Goal: Transaction & Acquisition: Purchase product/service

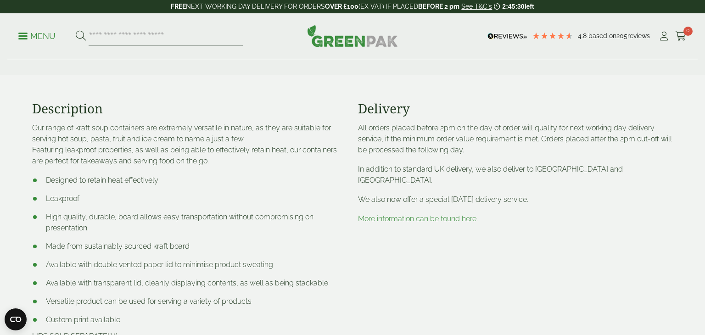
scroll to position [297, 0]
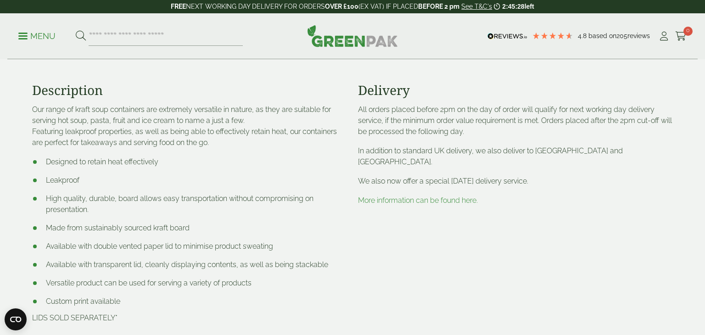
click at [448, 81] on circle "Close dialog" at bounding box center [444, 80] width 15 height 15
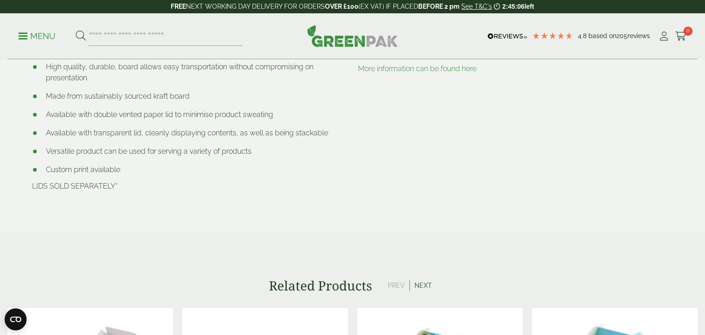
scroll to position [0, 0]
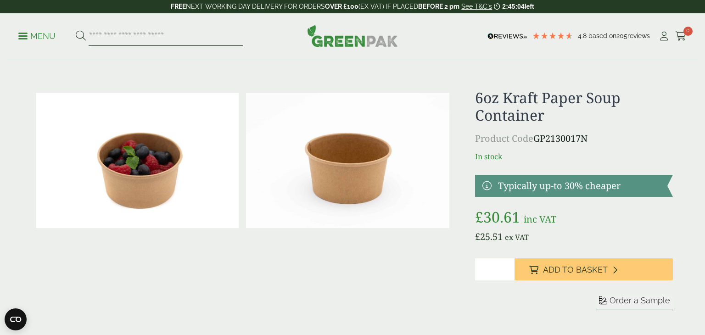
click at [152, 37] on input "search" at bounding box center [166, 36] width 154 height 19
type input "*********"
click at [76, 30] on button at bounding box center [81, 36] width 10 height 12
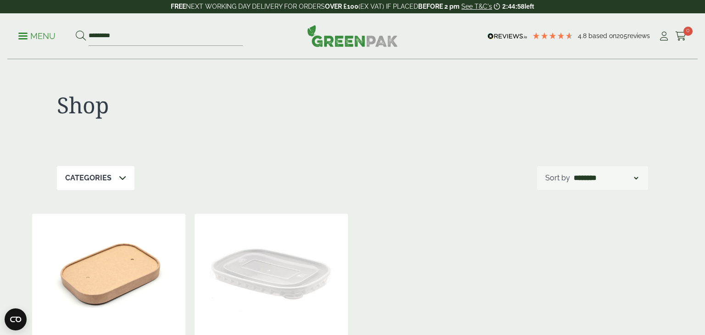
click at [28, 31] on p "Menu" at bounding box center [36, 36] width 37 height 11
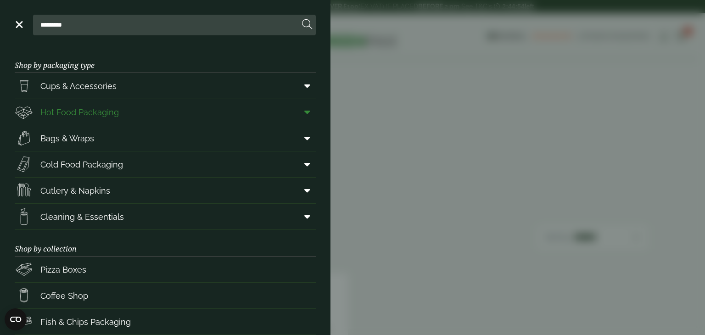
click at [151, 104] on link "Hot Food Packaging" at bounding box center [165, 112] width 301 height 26
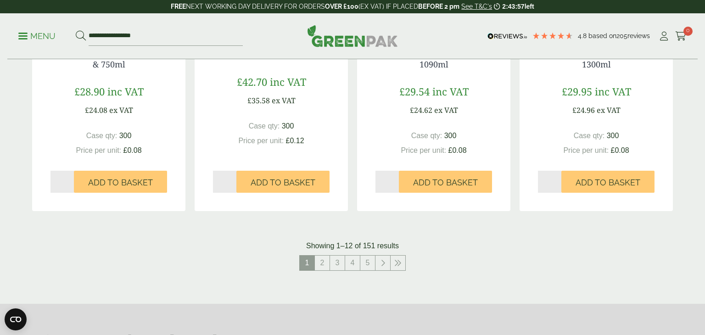
scroll to position [971, 0]
click at [326, 267] on link "2" at bounding box center [322, 262] width 15 height 15
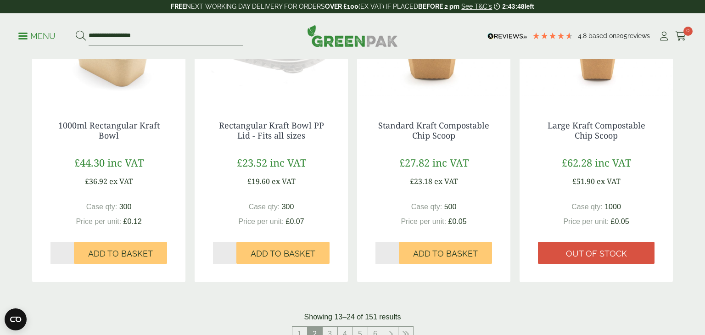
scroll to position [927, 0]
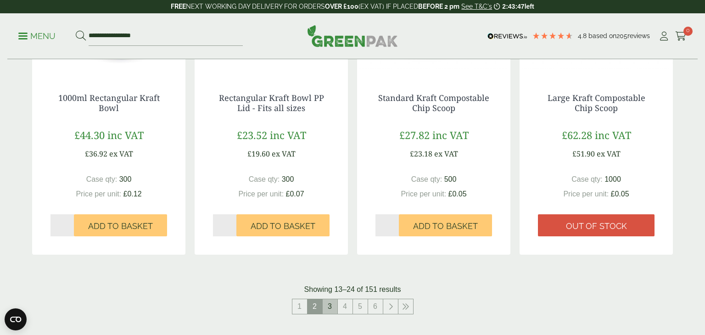
click at [335, 306] on link "3" at bounding box center [330, 306] width 15 height 15
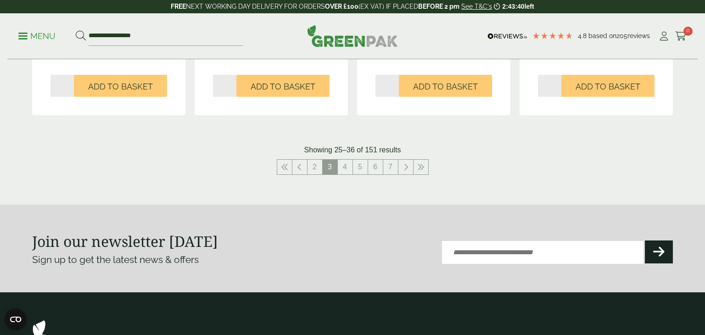
scroll to position [1067, 0]
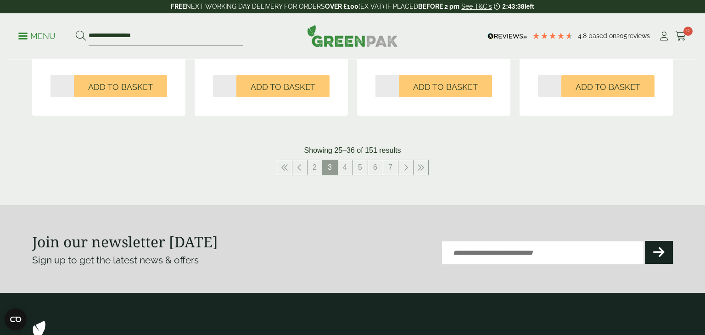
click at [344, 174] on link "4" at bounding box center [345, 167] width 15 height 15
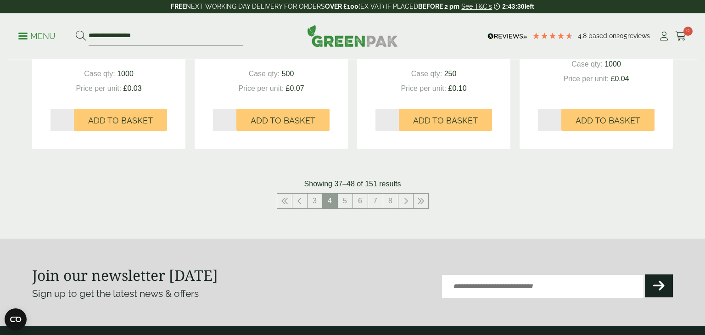
scroll to position [1032, 0]
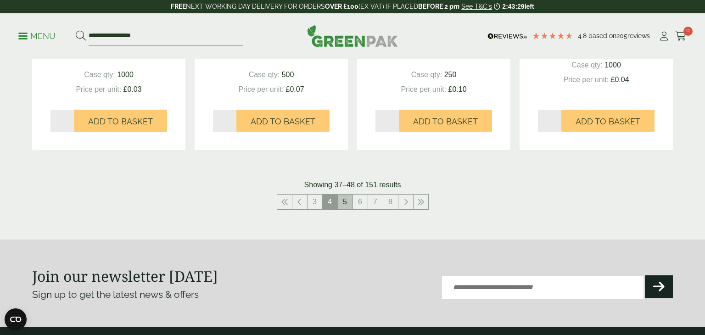
click at [345, 202] on link "5" at bounding box center [345, 202] width 15 height 15
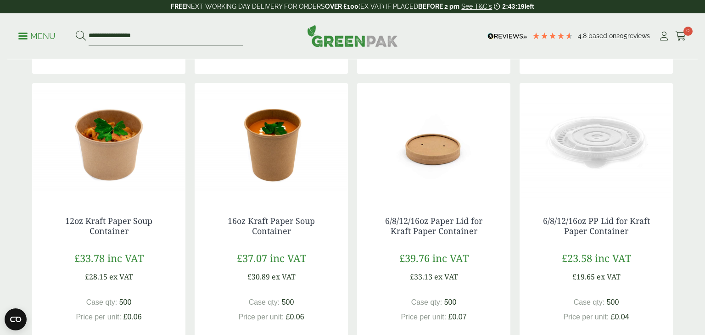
scroll to position [501, 0]
click at [604, 152] on img at bounding box center [596, 140] width 153 height 115
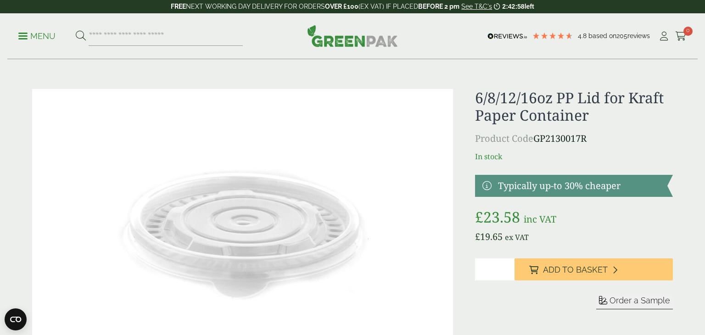
scroll to position [16, 0]
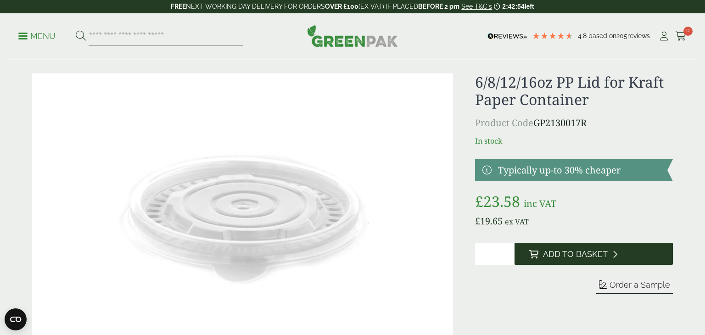
click at [578, 259] on button "Add to Basket" at bounding box center [594, 254] width 158 height 22
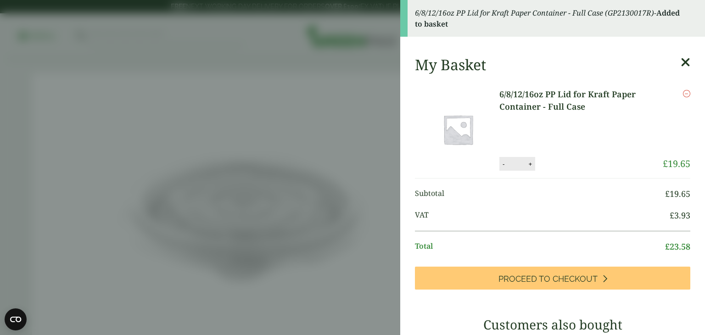
click at [368, 83] on aside "6/8/12/16oz PP Lid for Kraft Paper Container - Full Case (GP2130017R) - Added t…" at bounding box center [352, 167] width 705 height 335
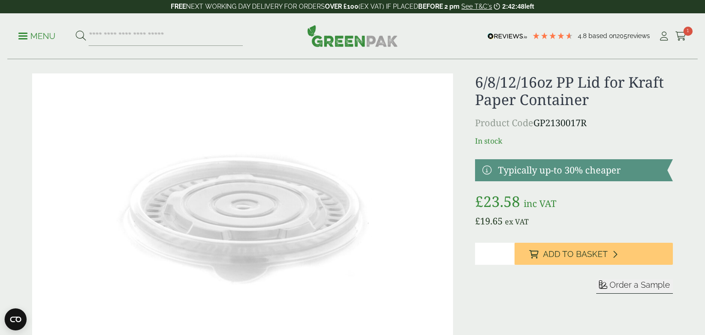
scroll to position [0, 0]
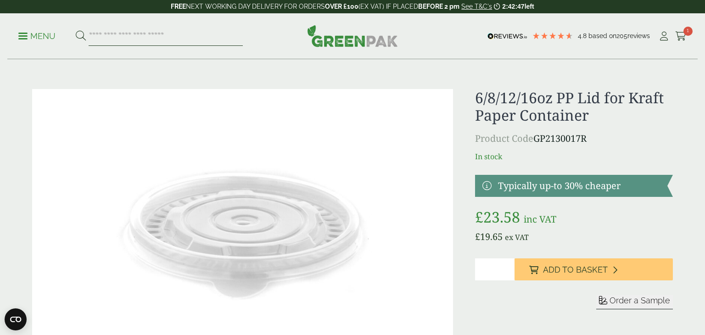
click at [104, 39] on input "search" at bounding box center [166, 36] width 154 height 19
type input "*****"
click at [76, 30] on button at bounding box center [81, 36] width 10 height 12
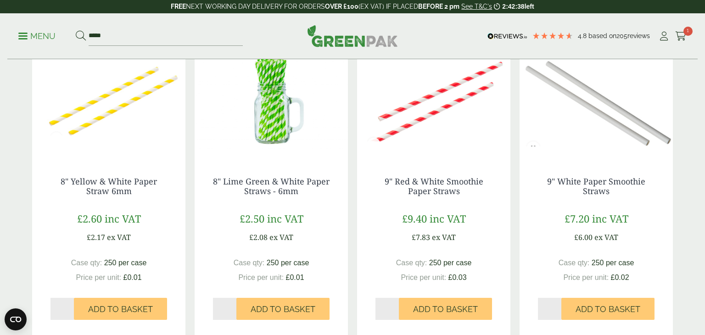
scroll to position [789, 0]
click at [58, 308] on input "*" at bounding box center [62, 309] width 23 height 22
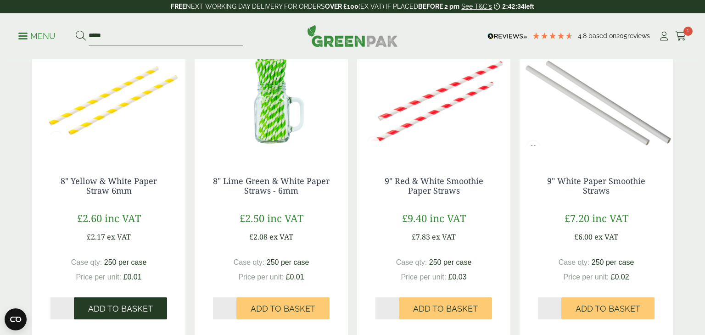
type input "*"
click at [107, 315] on button "Add to Basket" at bounding box center [120, 309] width 93 height 22
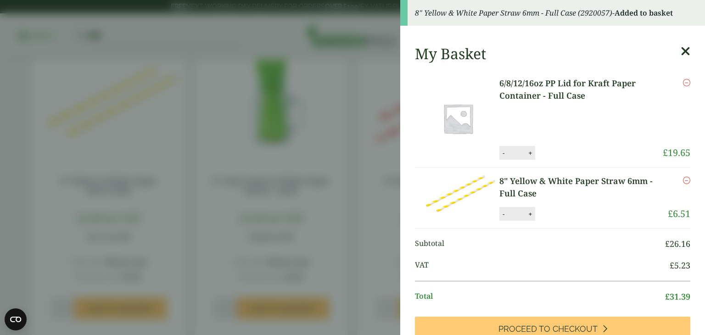
click at [197, 179] on aside "8" Yellow & White Paper Straw 6mm - Full Case (2920057) - Added to basket My Ba…" at bounding box center [352, 167] width 705 height 335
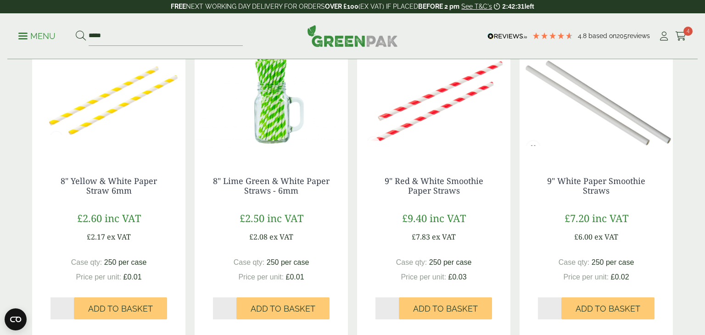
scroll to position [0, 0]
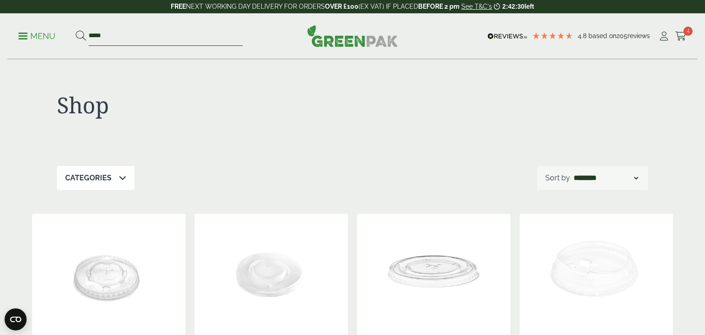
click at [135, 34] on input "*****" at bounding box center [166, 36] width 154 height 19
type input "*"
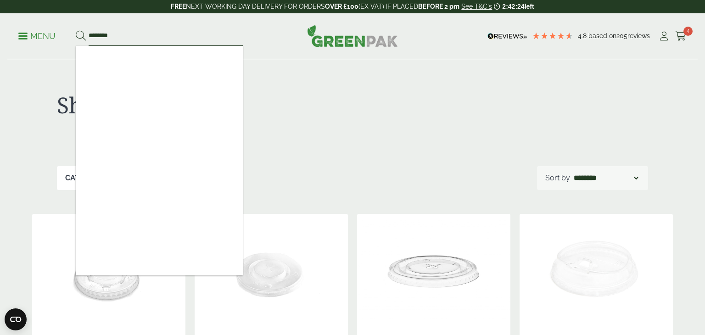
type input "********"
click at [76, 30] on button at bounding box center [81, 36] width 10 height 12
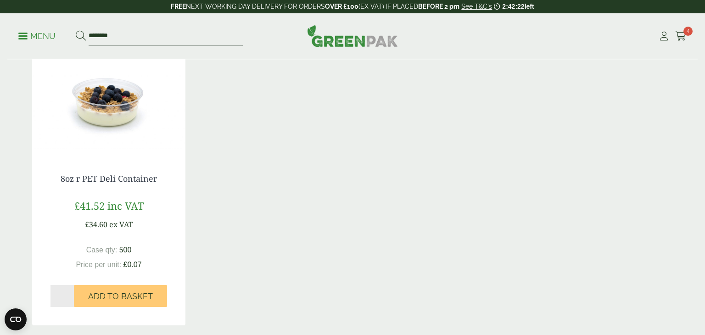
scroll to position [176, 0]
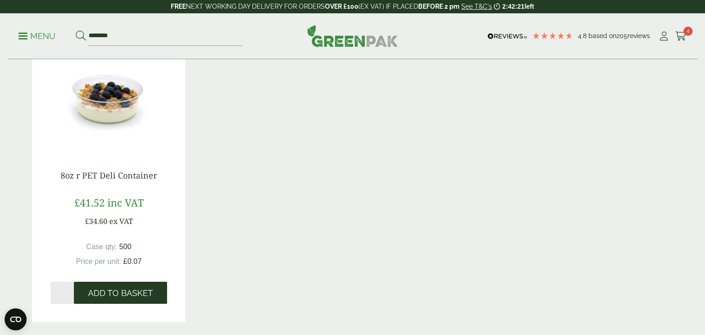
click at [106, 298] on span "Add to Basket" at bounding box center [120, 293] width 65 height 10
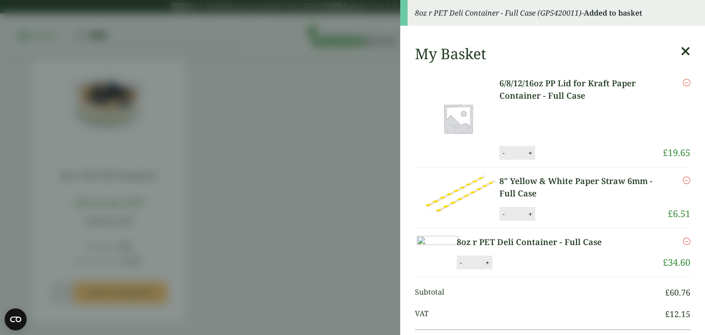
click at [285, 146] on aside "8oz r PET Deli Container - Full Case (GP5420011) - Added to basket My Basket 6/…" at bounding box center [352, 167] width 705 height 335
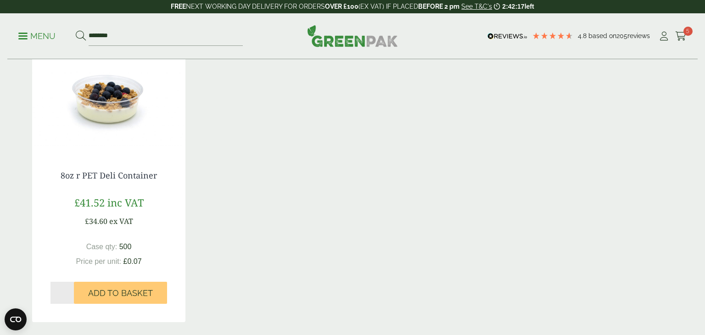
scroll to position [0, 0]
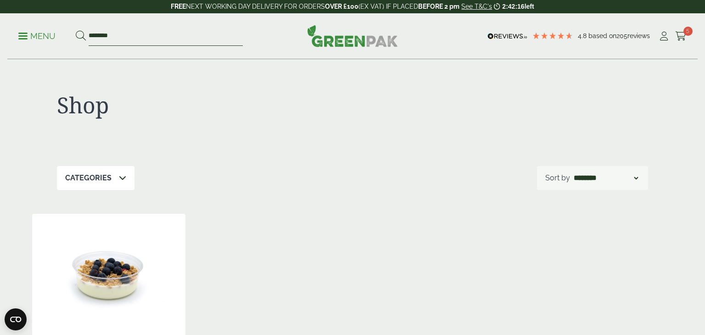
click at [93, 35] on input "********" at bounding box center [166, 36] width 154 height 19
type input "*********"
click at [76, 30] on button at bounding box center [81, 36] width 10 height 12
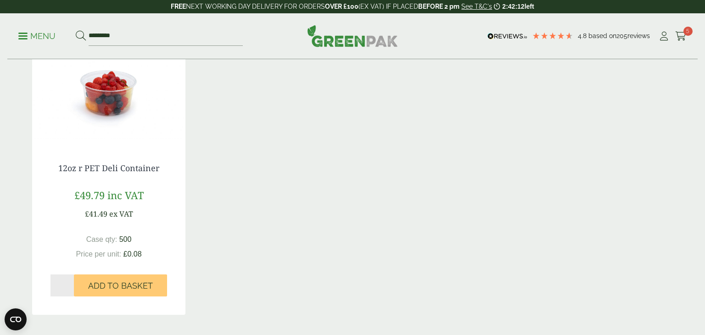
scroll to position [185, 0]
click at [56, 282] on input "*" at bounding box center [62, 285] width 23 height 22
type input "*"
click at [72, 283] on input "*" at bounding box center [62, 285] width 23 height 22
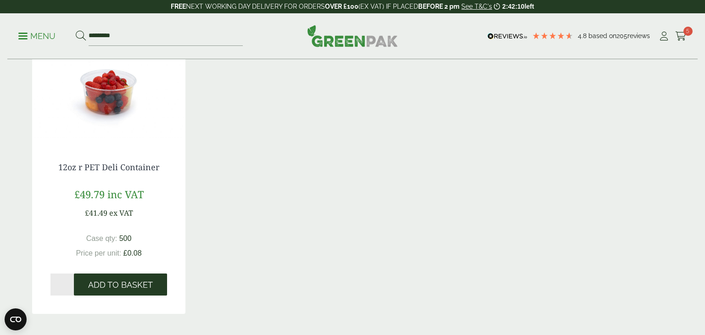
click at [103, 283] on span "Add to Basket" at bounding box center [120, 285] width 65 height 10
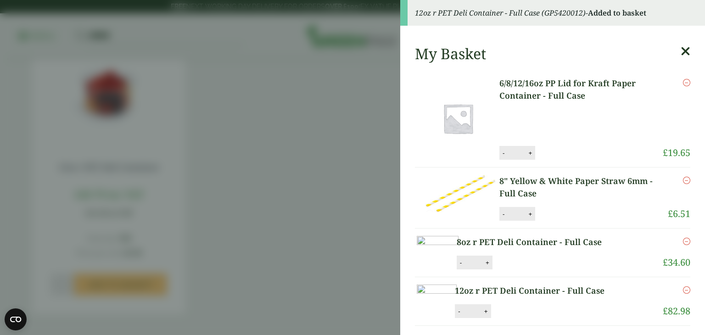
click at [235, 230] on aside "12oz r PET Deli Container - Full Case (GP5420012) - Added to basket My Basket 6…" at bounding box center [352, 167] width 705 height 335
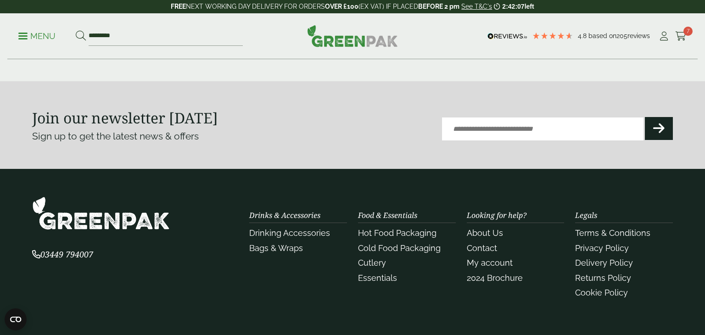
scroll to position [0, 0]
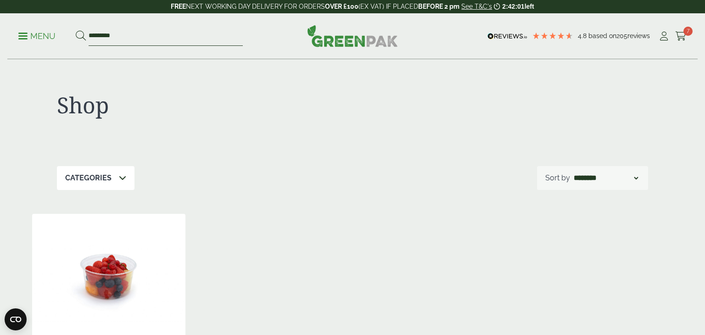
click at [94, 32] on input "*********" at bounding box center [166, 36] width 154 height 19
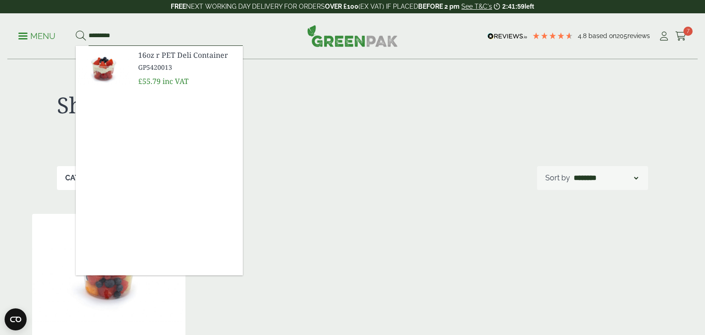
type input "*********"
click at [281, 152] on div "Shop" at bounding box center [352, 113] width 591 height 107
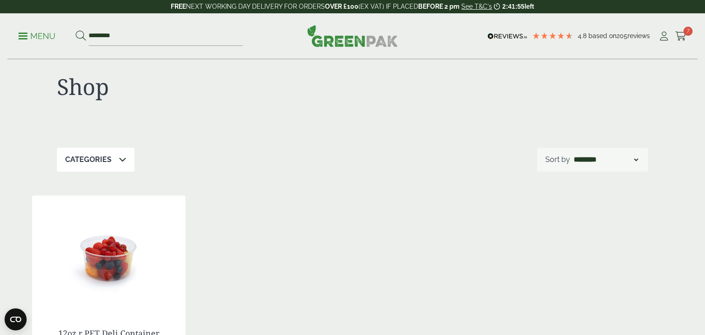
scroll to position [17, 0]
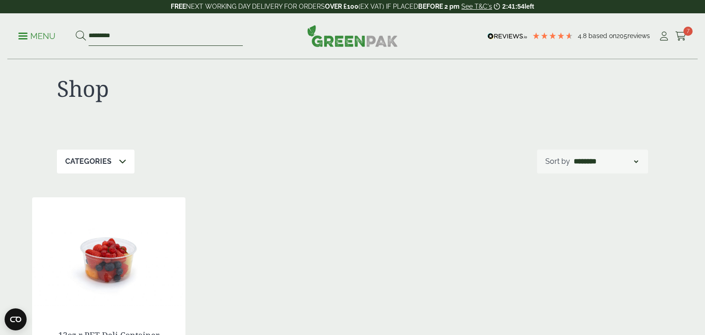
click at [127, 31] on input "*********" at bounding box center [166, 36] width 154 height 19
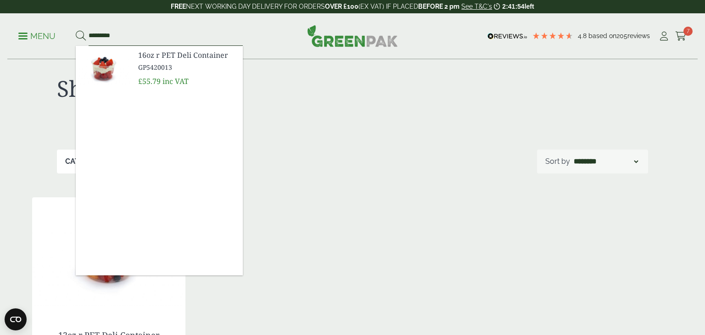
click at [76, 30] on button at bounding box center [81, 36] width 10 height 12
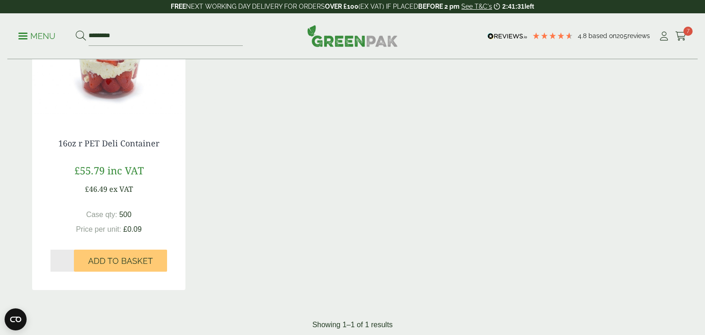
scroll to position [208, 0]
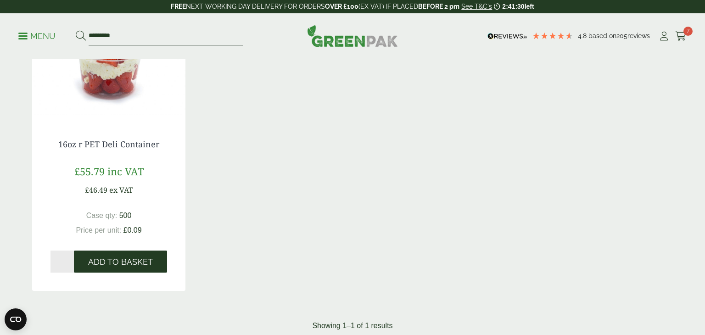
click at [116, 255] on button "Add to Basket" at bounding box center [120, 262] width 93 height 22
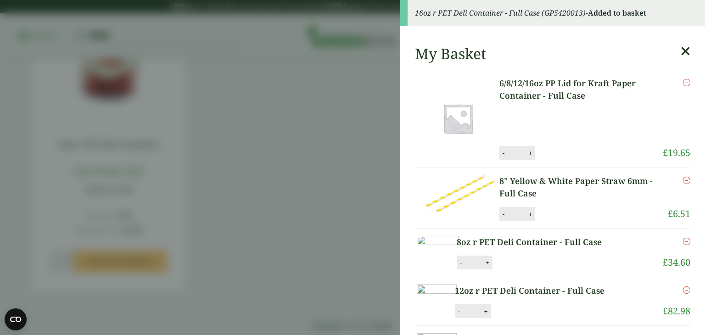
click at [343, 131] on aside "16oz r PET Deli Container - Full Case (GP5420013) - Added to basket My Basket 6…" at bounding box center [352, 167] width 705 height 335
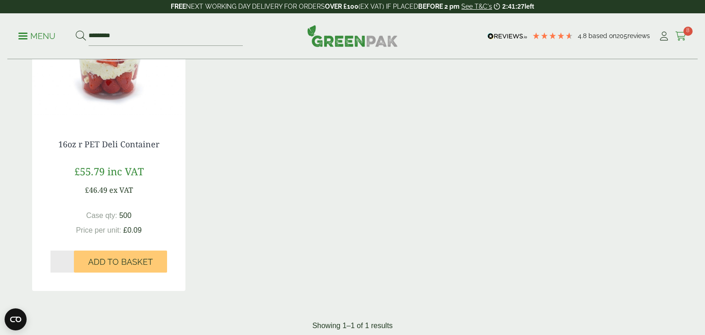
click at [683, 37] on icon at bounding box center [680, 36] width 11 height 9
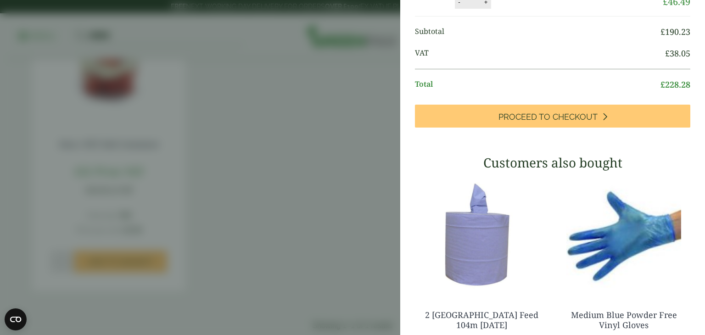
scroll to position [319, 0]
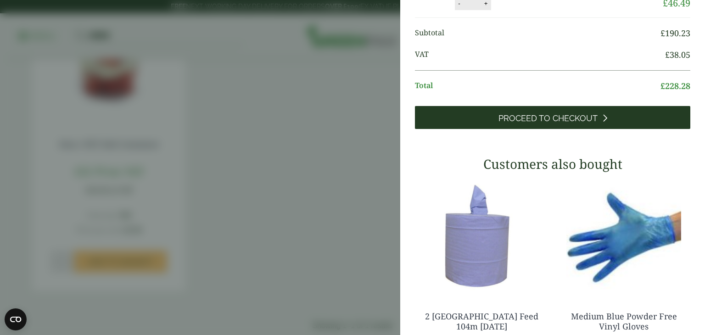
click at [467, 129] on link "Proceed to Checkout" at bounding box center [552, 117] width 275 height 23
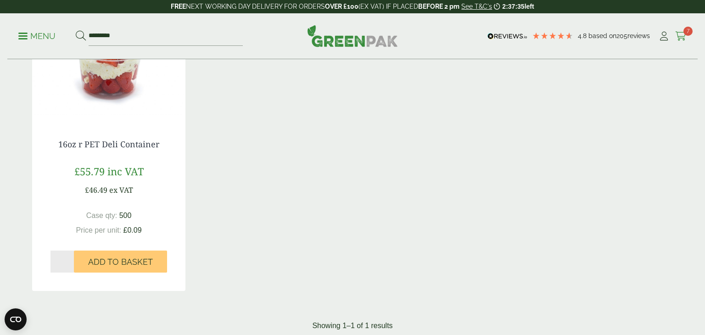
click at [685, 30] on span "7" at bounding box center [688, 31] width 9 height 9
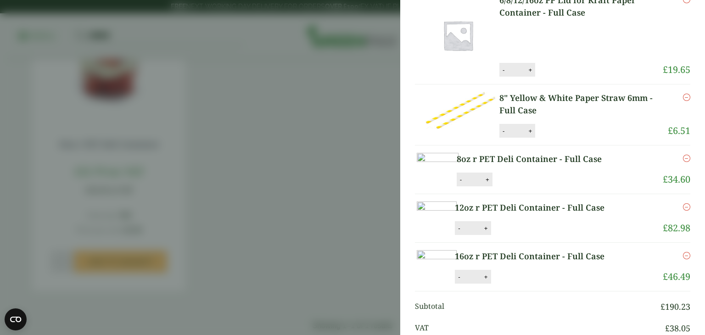
scroll to position [46, 0]
click at [465, 183] on button "-" at bounding box center [460, 179] width 7 height 8
click at [540, 186] on button "Update" at bounding box center [517, 180] width 46 height 14
type input "*"
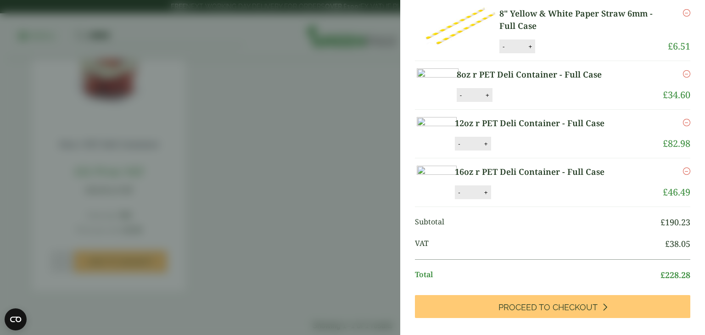
scroll to position [129, 0]
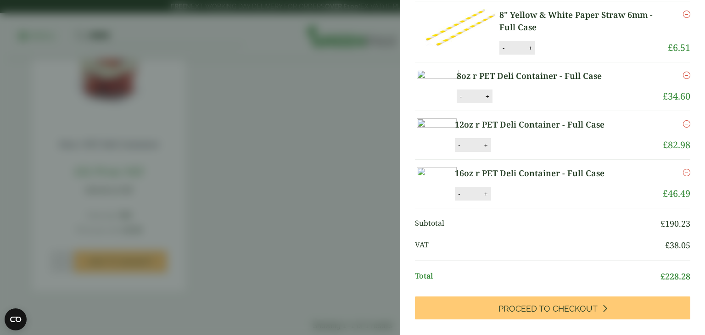
click at [342, 138] on aside "My Basket 6/8/12/16oz PP Lid for Kraft Paper Container - Full Case 6/8/12/16oz …" at bounding box center [352, 167] width 705 height 335
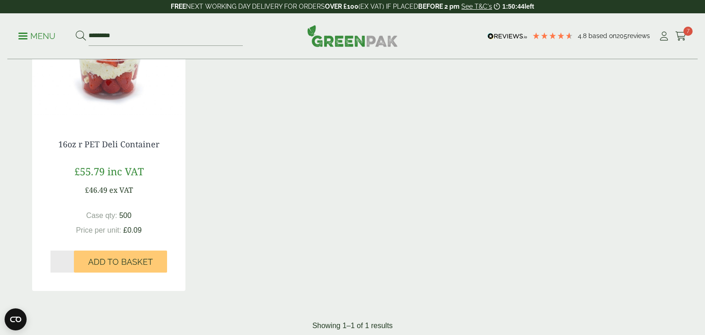
click at [539, 126] on div "16oz r PET Deli Container £55.79 inc VAT £46.49 ex VAT Case qty: 500 Price per …" at bounding box center [352, 148] width 641 height 285
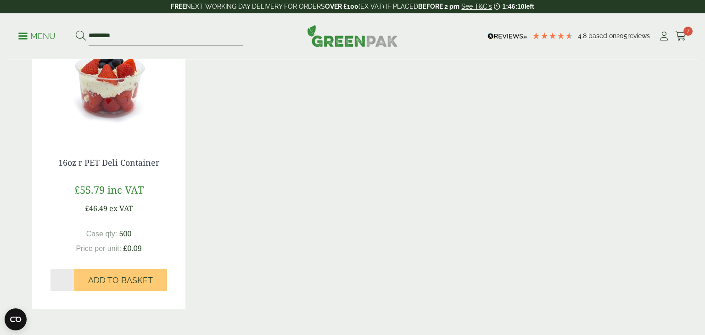
scroll to position [0, 0]
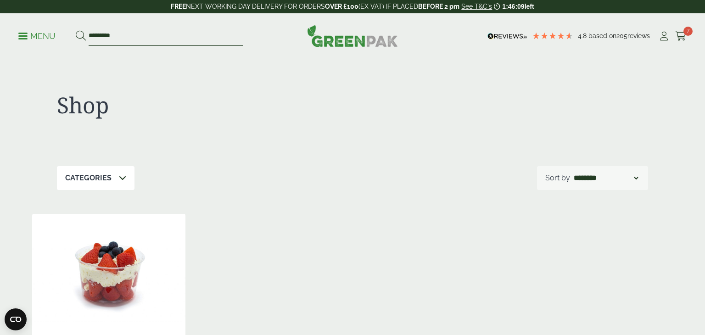
click at [135, 34] on input "*********" at bounding box center [166, 36] width 154 height 19
type input "*"
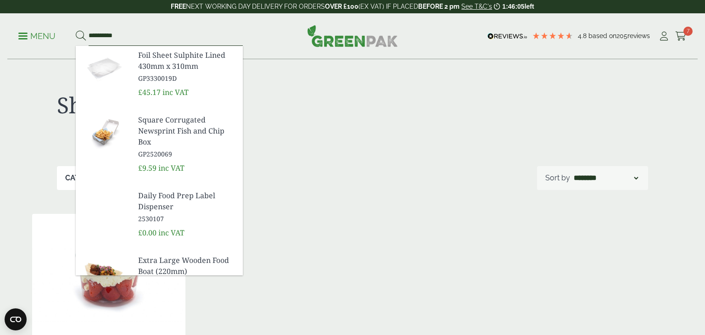
type input "*********"
click at [76, 30] on button at bounding box center [81, 36] width 10 height 12
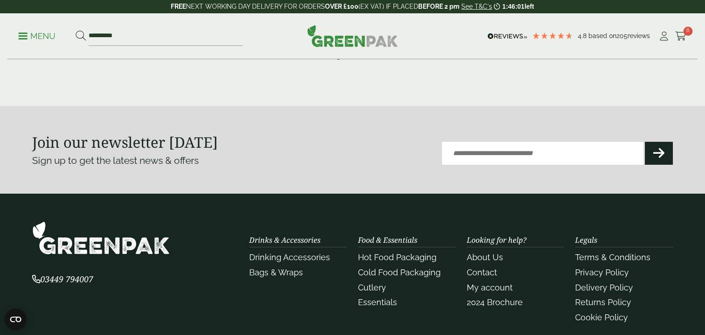
scroll to position [223, 0]
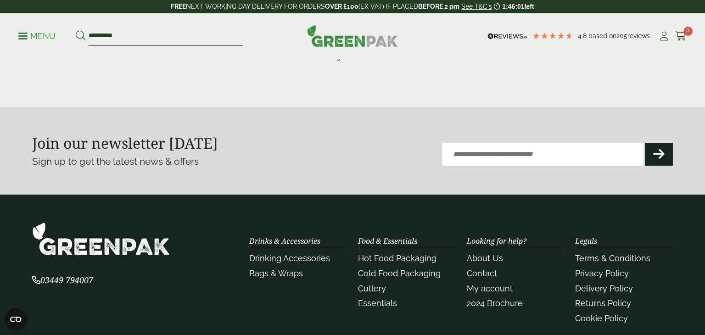
click at [139, 38] on input "*********" at bounding box center [166, 36] width 154 height 19
type input "***"
click at [76, 30] on button at bounding box center [81, 36] width 10 height 12
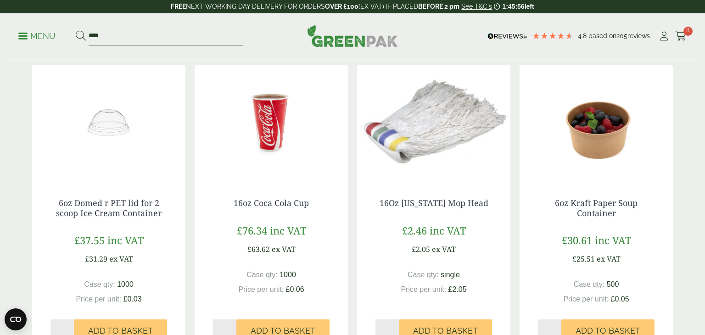
scroll to position [775, 0]
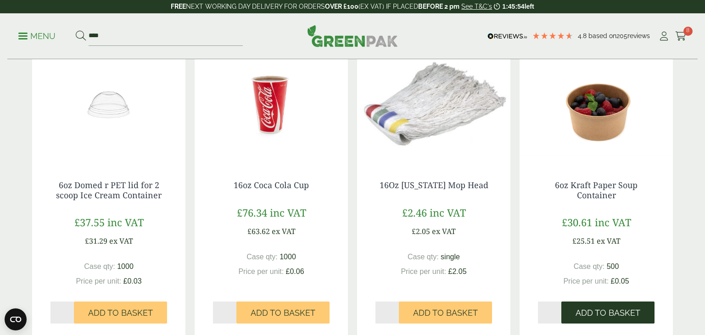
click at [595, 306] on button "Add to Basket" at bounding box center [608, 313] width 93 height 22
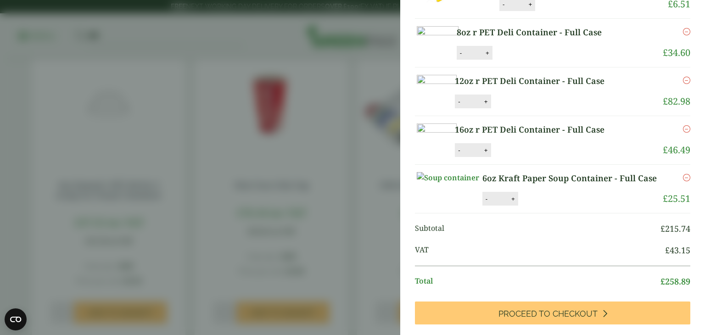
scroll to position [209, 0]
click at [463, 106] on button "-" at bounding box center [458, 102] width 7 height 8
type input "*"
click at [539, 109] on button "Update" at bounding box center [516, 102] width 46 height 14
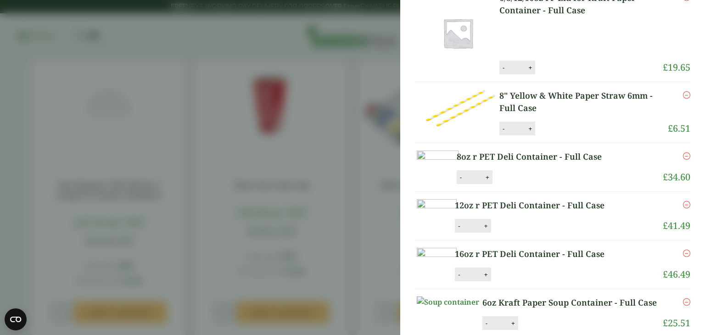
scroll to position [51, 0]
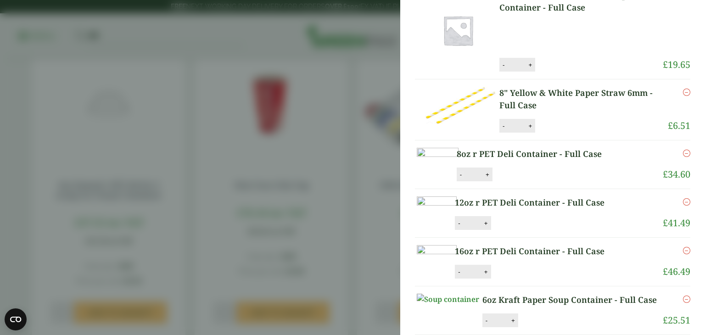
click at [465, 179] on button "-" at bounding box center [460, 175] width 7 height 8
click at [540, 182] on button "Update" at bounding box center [517, 175] width 46 height 14
type input "*"
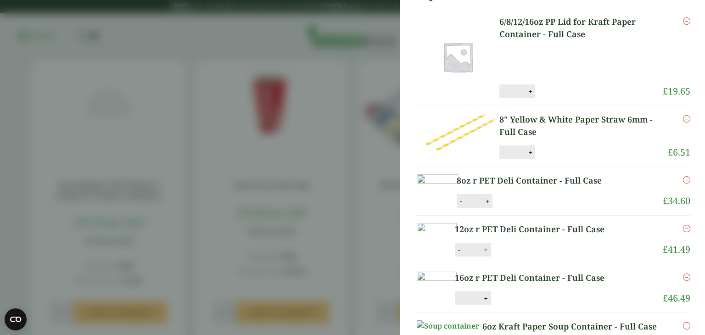
scroll to position [0, 0]
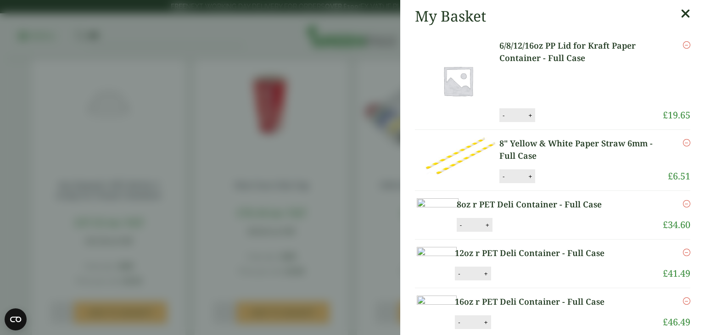
click at [688, 204] on icon "Remove this item" at bounding box center [686, 203] width 7 height 7
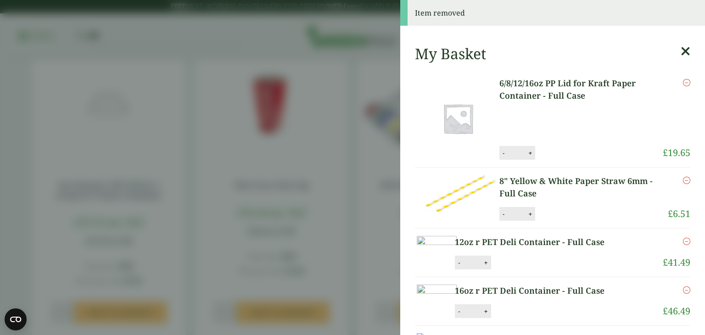
click at [313, 78] on aside "Item removed My Basket 6/8/12/16oz PP Lid for Kraft Paper Container - Full Case…" at bounding box center [352, 167] width 705 height 335
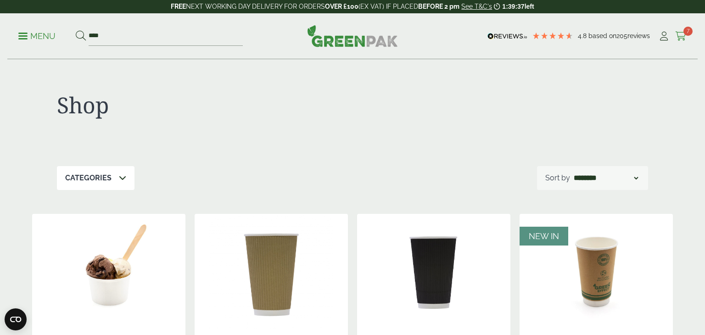
click at [685, 31] on span "7" at bounding box center [688, 31] width 9 height 9
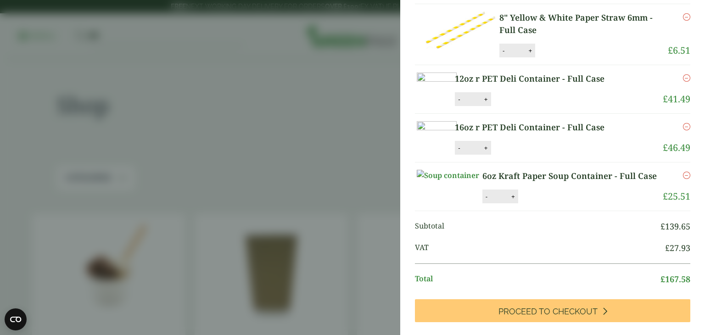
scroll to position [130, 0]
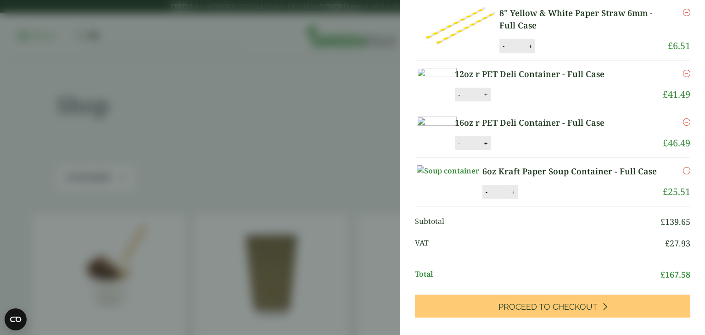
click at [684, 126] on icon "Remove this item" at bounding box center [686, 121] width 7 height 7
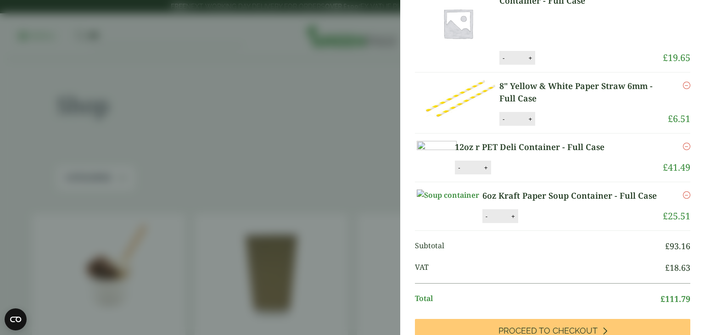
scroll to position [57, 0]
click at [362, 101] on aside "My Basket 6/8/12/16oz PP Lid for Kraft Paper Container - Full Case 6/8/12/16oz …" at bounding box center [352, 167] width 705 height 335
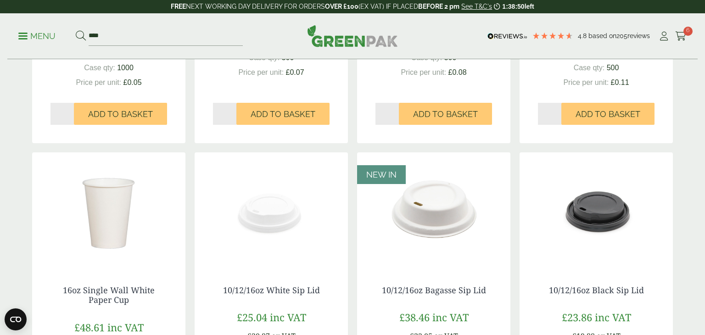
scroll to position [0, 0]
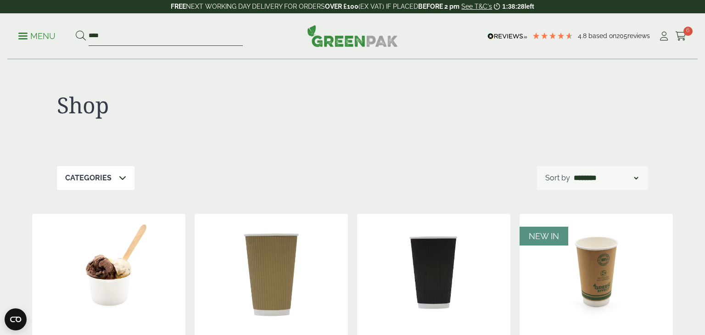
click at [130, 39] on input "***" at bounding box center [166, 36] width 154 height 19
type input "*"
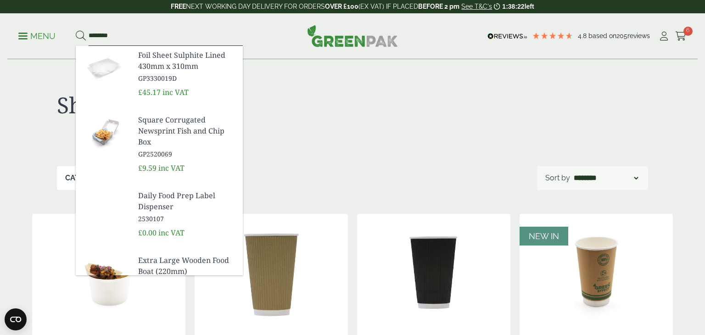
type input "********"
click at [76, 30] on button at bounding box center [81, 36] width 10 height 12
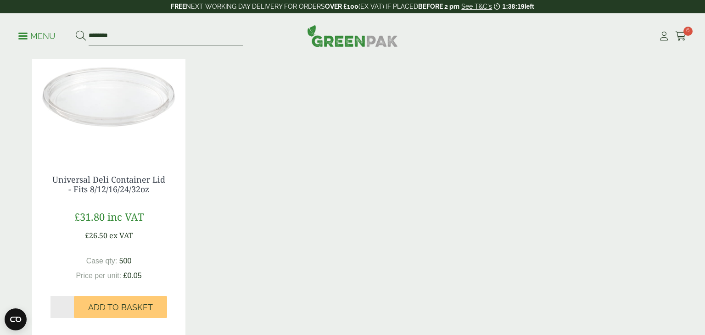
scroll to position [173, 0]
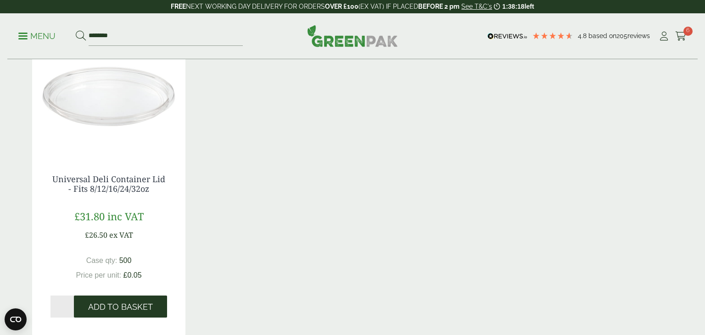
click at [121, 309] on span "Add to Basket" at bounding box center [120, 307] width 65 height 10
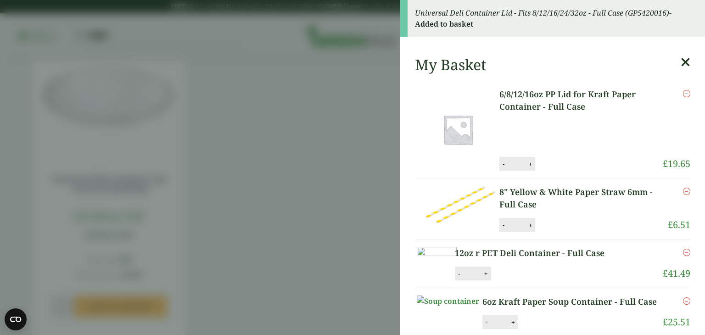
click at [685, 61] on icon at bounding box center [686, 62] width 10 height 13
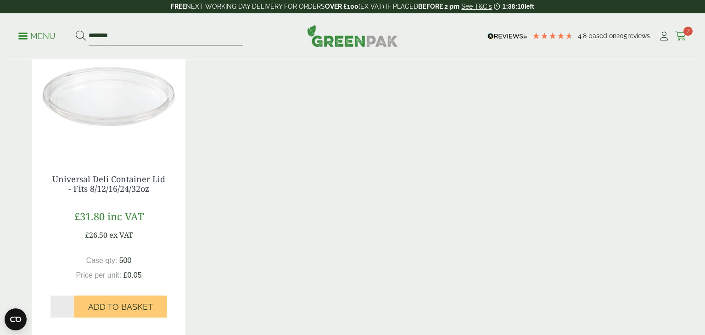
click at [682, 34] on icon at bounding box center [680, 36] width 11 height 9
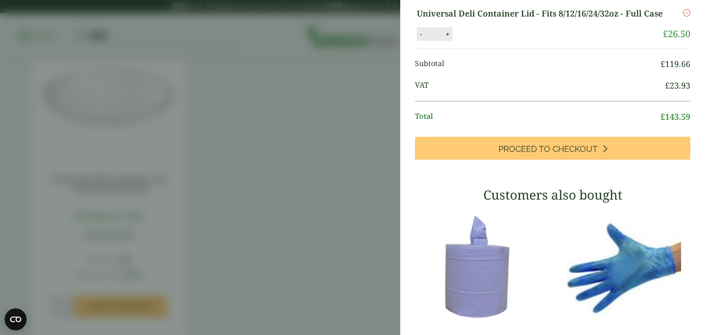
scroll to position [294, 0]
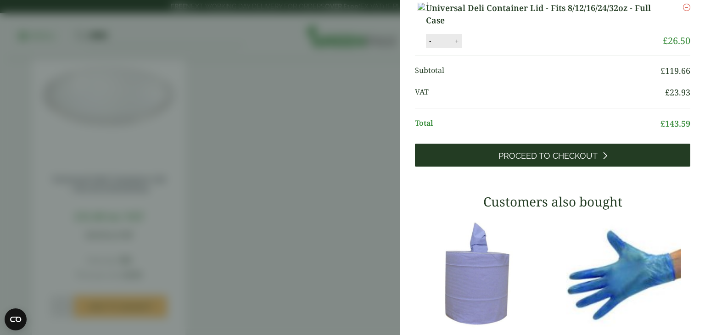
click at [586, 161] on span "Proceed to Checkout" at bounding box center [548, 156] width 99 height 10
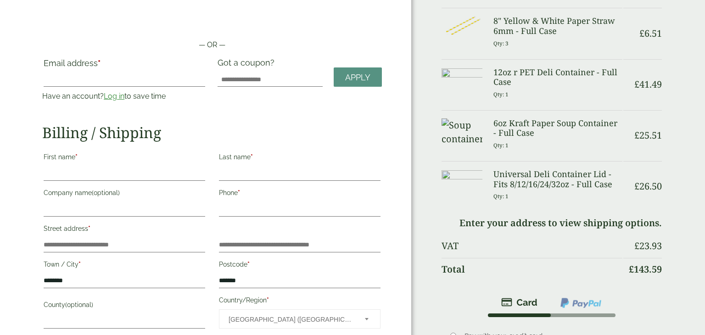
scroll to position [65, 0]
